Goal: Task Accomplishment & Management: Use online tool/utility

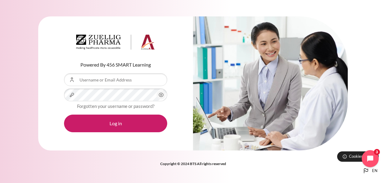
click at [161, 95] on icon "Content" at bounding box center [161, 94] width 7 height 7
click at [88, 79] on input "Username or Email Address" at bounding box center [115, 79] width 103 height 13
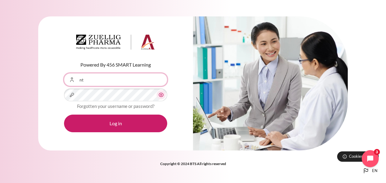
type input "[EMAIL_ADDRESS][DOMAIN_NAME]"
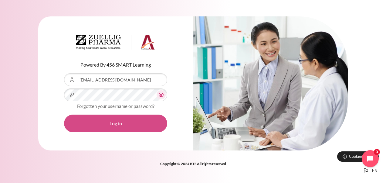
click at [112, 125] on button "Log in" at bounding box center [115, 123] width 103 height 18
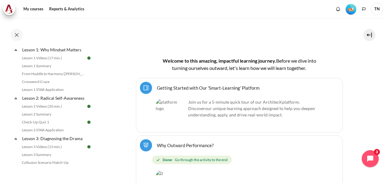
scroll to position [99, 0]
click at [50, 126] on link "Check-Up Quiz 1" at bounding box center [53, 121] width 66 height 7
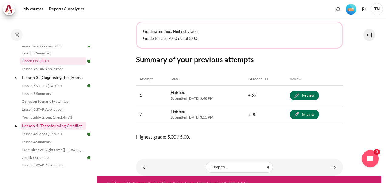
scroll to position [182, 0]
